Goal: Task Accomplishment & Management: Use online tool/utility

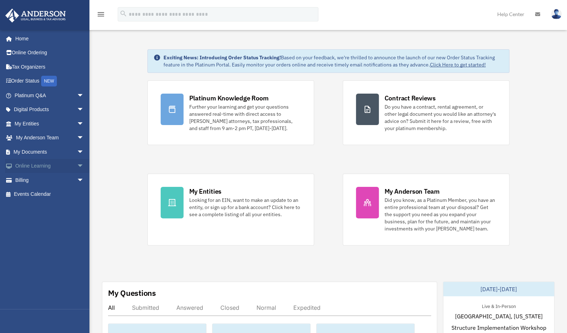
click at [77, 165] on span "arrow_drop_down" at bounding box center [84, 166] width 14 height 15
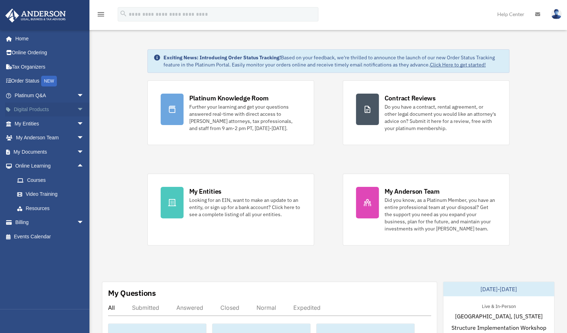
click at [77, 107] on span "arrow_drop_down" at bounding box center [84, 110] width 14 height 15
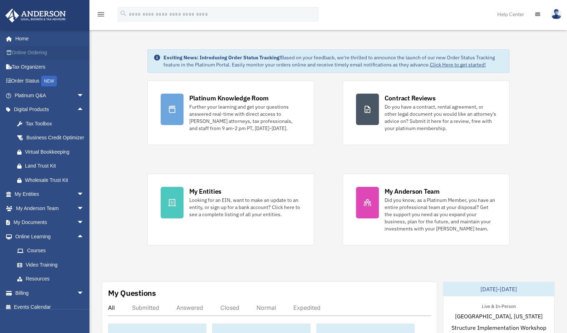
click at [30, 50] on link "Online Ordering" at bounding box center [50, 53] width 90 height 14
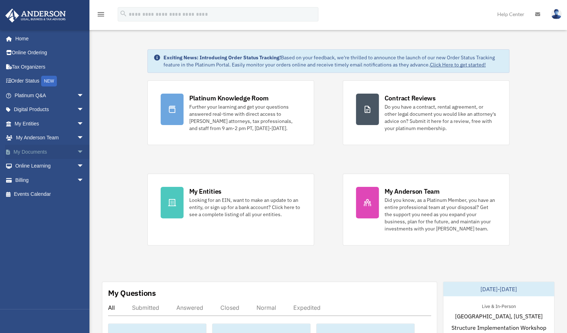
click at [77, 153] on span "arrow_drop_down" at bounding box center [84, 152] width 14 height 15
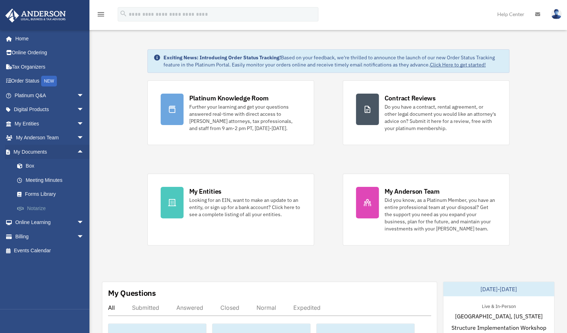
click at [42, 203] on link "Notarize" at bounding box center [52, 208] width 85 height 14
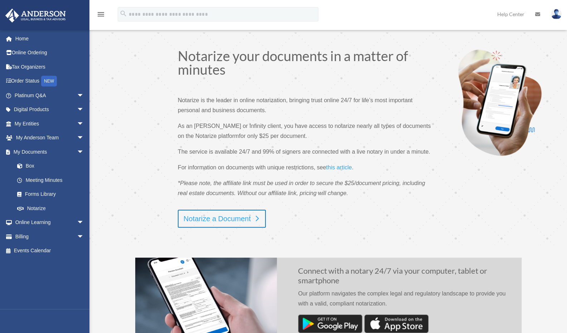
click at [220, 228] on link "Notarize a Document" at bounding box center [222, 219] width 88 height 18
